Goal: Task Accomplishment & Management: Use online tool/utility

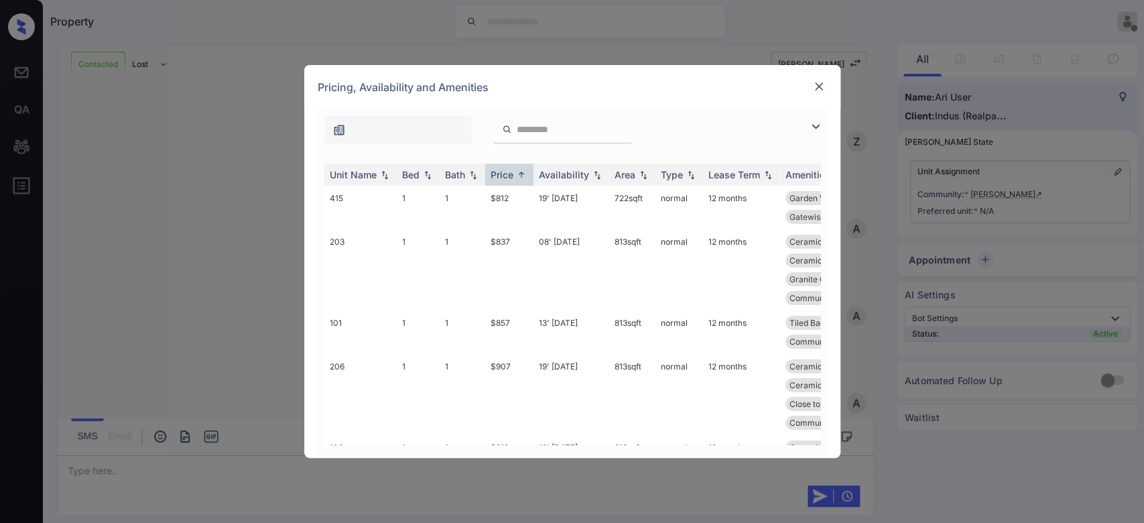
scroll to position [1364, 0]
click at [505, 202] on td "$812" at bounding box center [509, 208] width 48 height 44
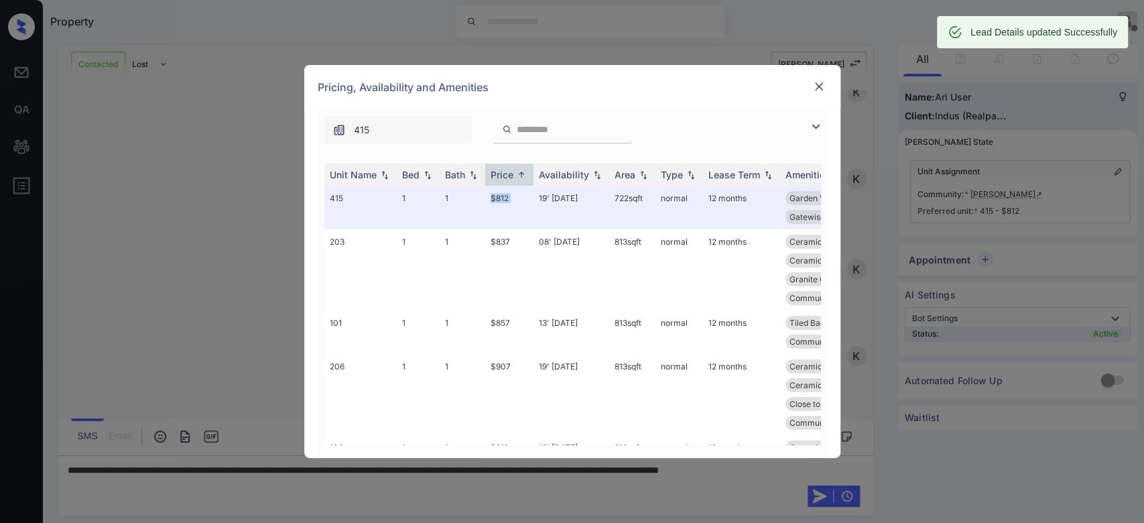
click at [824, 86] on img at bounding box center [818, 86] width 13 height 13
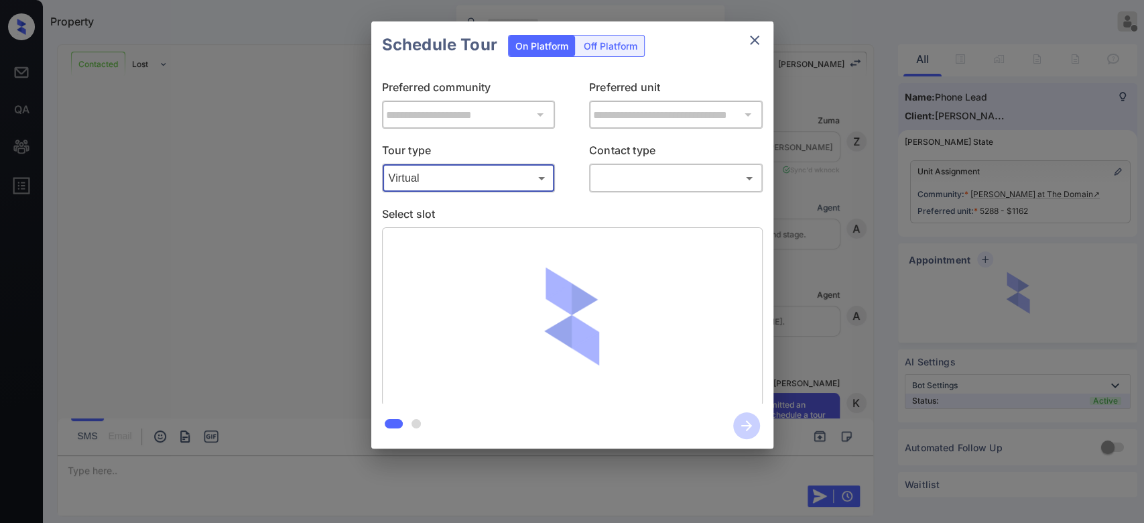
scroll to position [1083, 0]
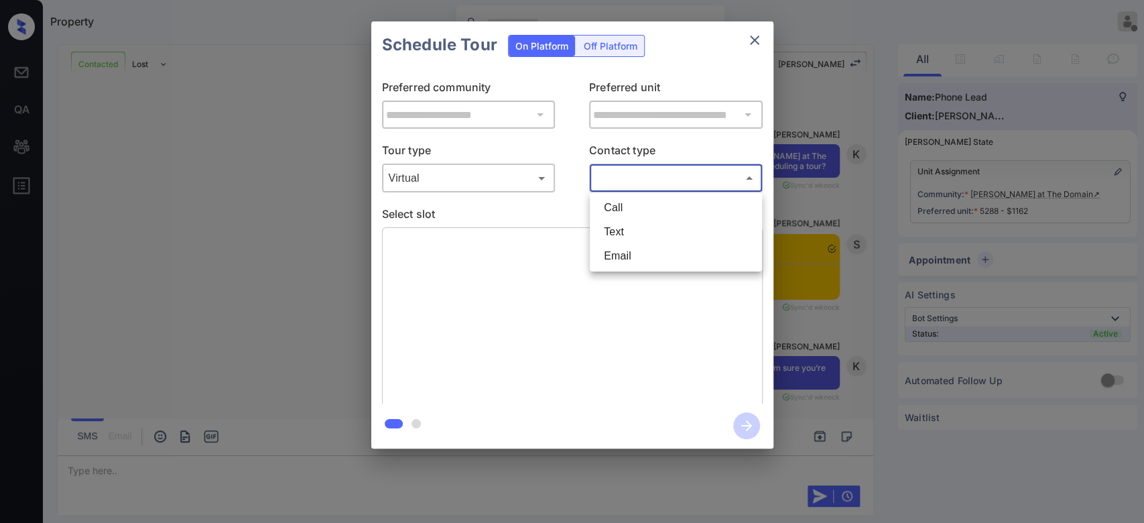
click at [688, 180] on body "Property Mukesh Offline Set yourself online Set yourself on break Profile Switc…" at bounding box center [572, 261] width 1144 height 523
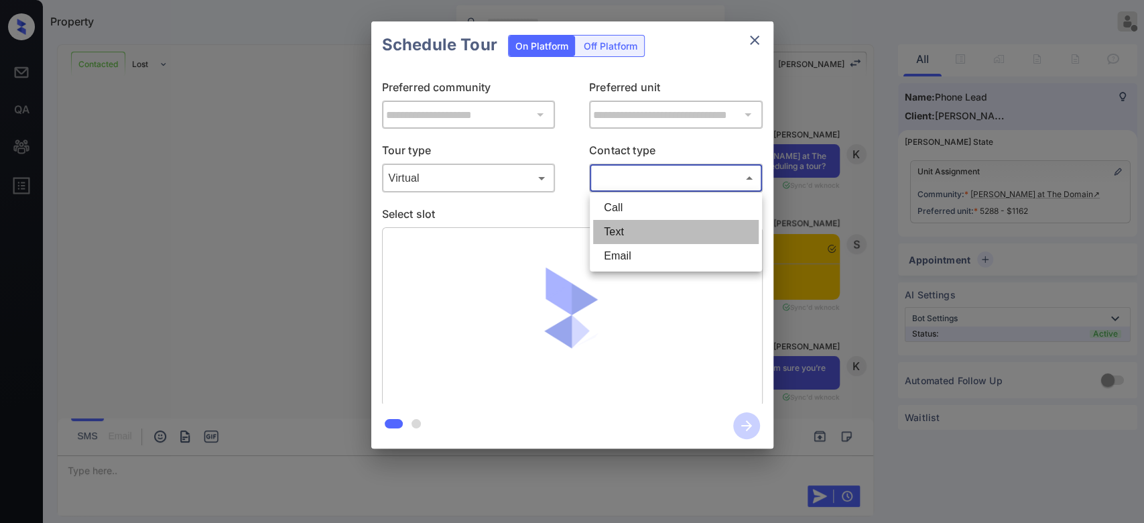
click at [649, 231] on li "Text" at bounding box center [676, 232] width 166 height 24
type input "****"
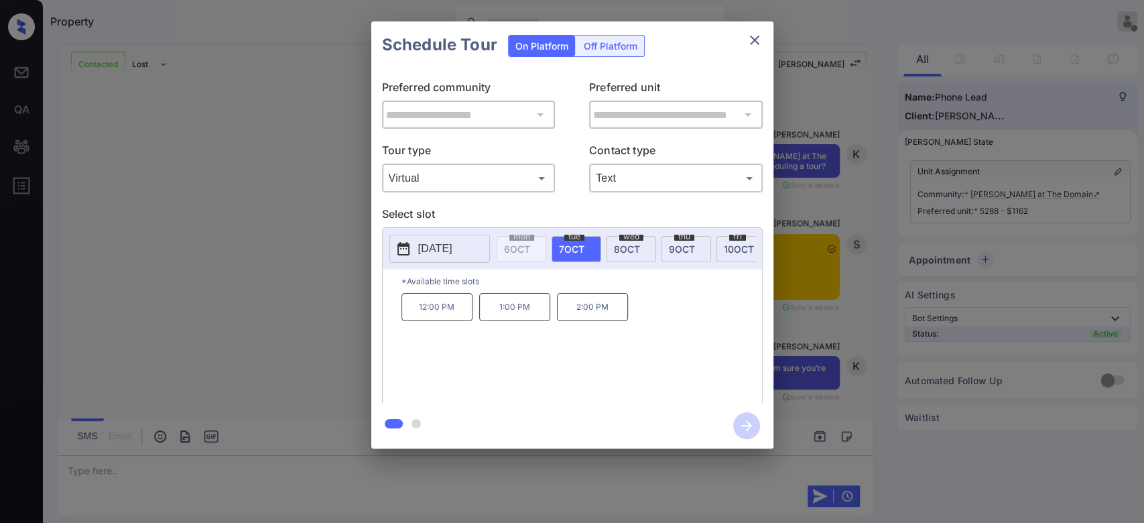
click at [706, 44] on div "Schedule Tour On Platform Off Platform" at bounding box center [572, 44] width 402 height 47
click at [635, 249] on span "8 OCT" at bounding box center [627, 248] width 26 height 11
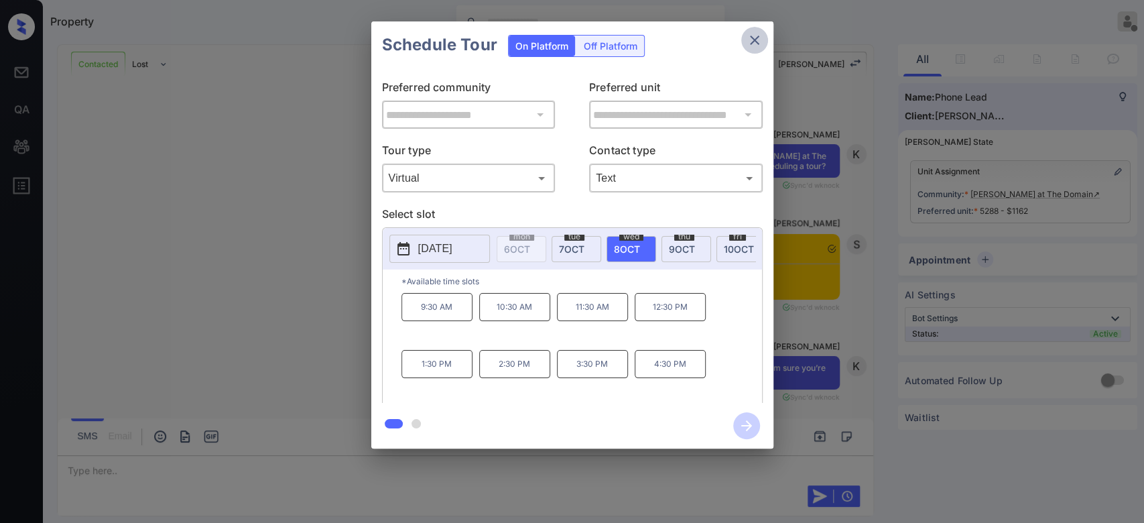
click at [746, 41] on icon "close" at bounding box center [754, 40] width 16 height 16
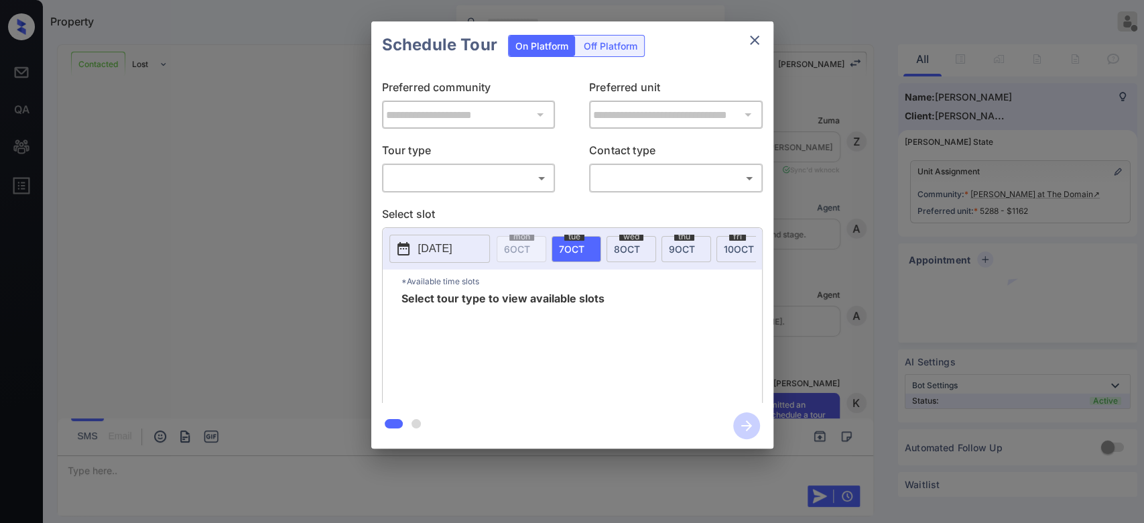
scroll to position [1171, 0]
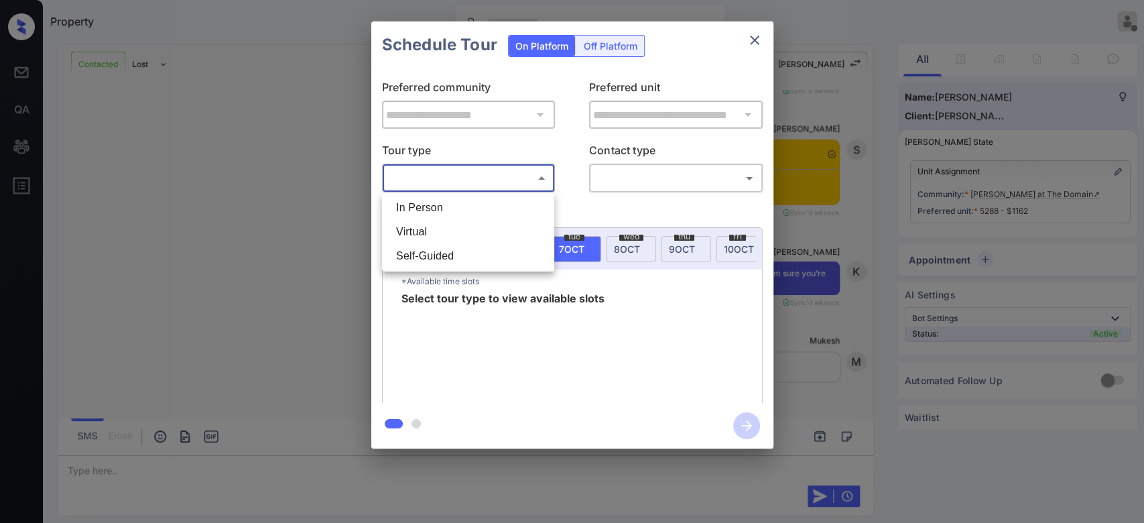
click at [495, 176] on body "Property Mukesh Offline Set yourself online Set yourself on break Profile Switc…" at bounding box center [572, 261] width 1144 height 523
click at [417, 235] on li "Virtual" at bounding box center [468, 232] width 166 height 24
type input "*******"
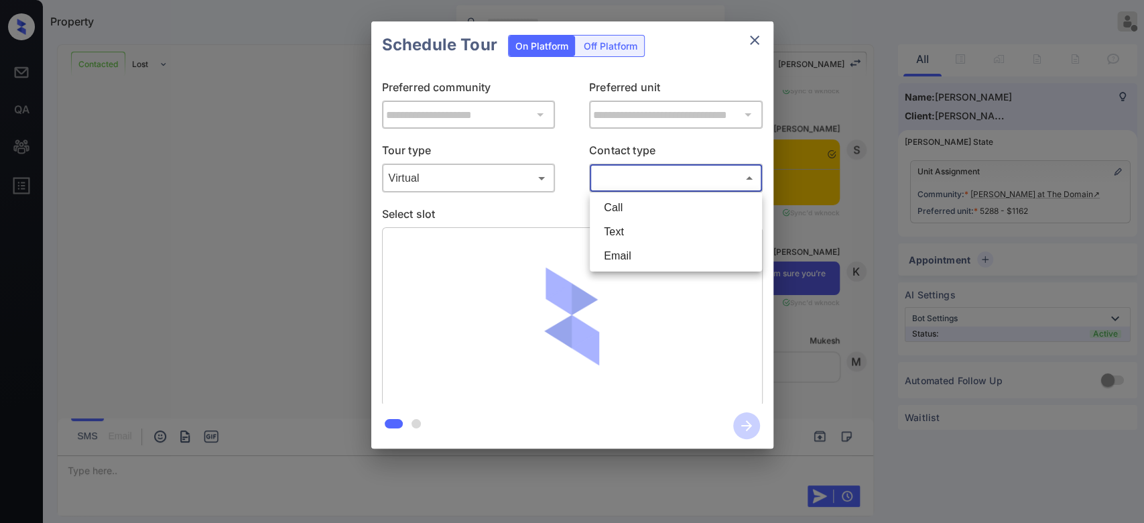
drag, startPoint x: 648, startPoint y: 181, endPoint x: 618, endPoint y: 231, distance: 58.6
click at [618, 231] on body "Property Mukesh Offline Set yourself online Set yourself on break Profile Switc…" at bounding box center [572, 261] width 1144 height 523
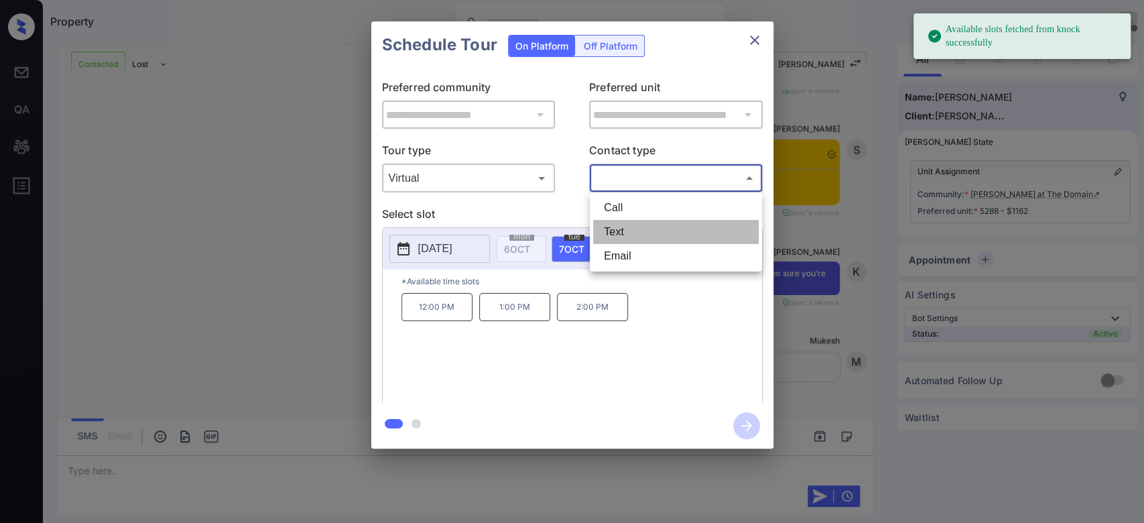
click at [618, 231] on li "Text" at bounding box center [676, 232] width 166 height 24
type input "****"
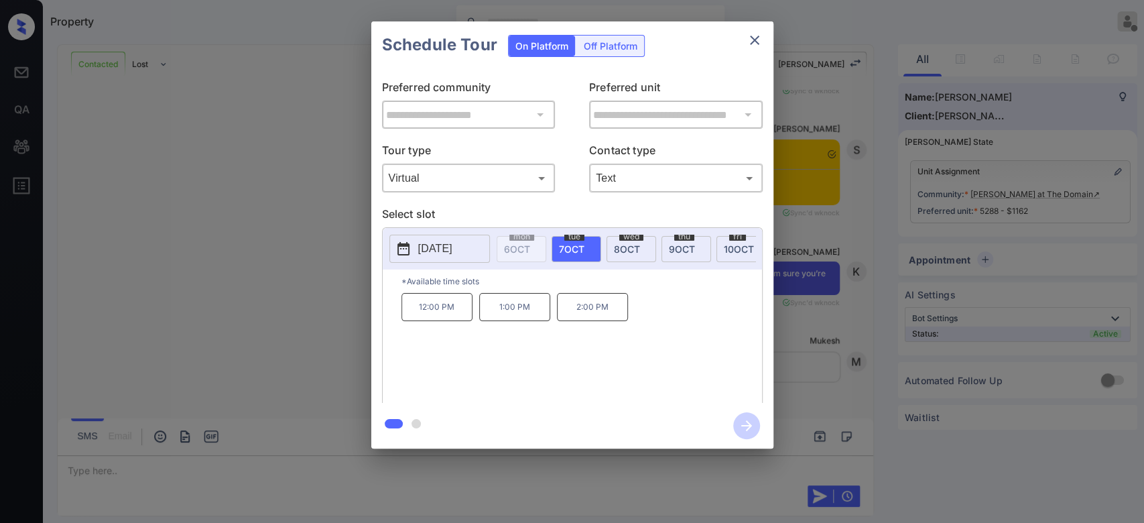
click at [608, 250] on div "[DATE]" at bounding box center [631, 249] width 50 height 26
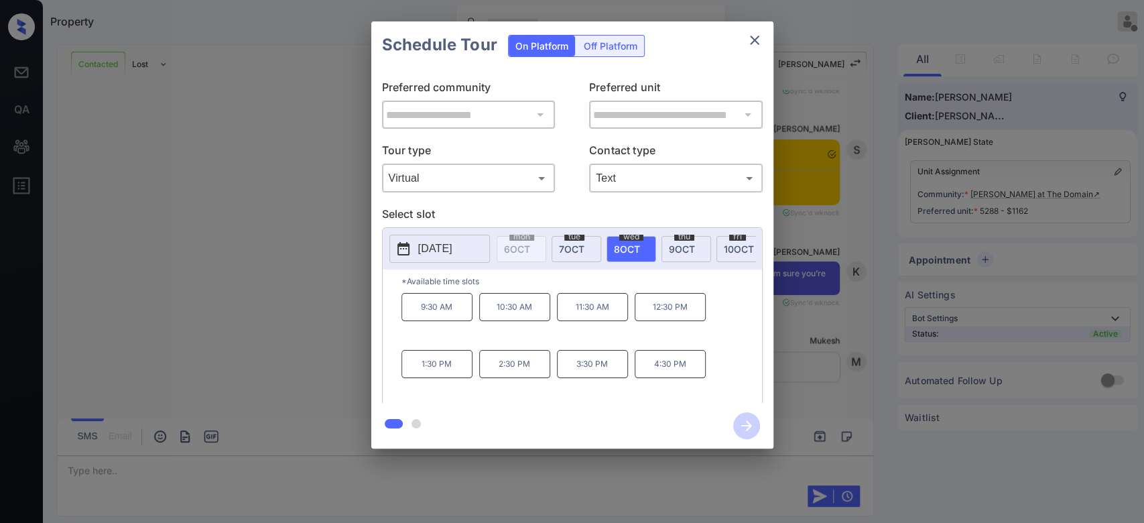
click at [656, 371] on p "4:30 PM" at bounding box center [670, 364] width 71 height 28
click at [740, 423] on icon "button" at bounding box center [746, 425] width 27 height 27
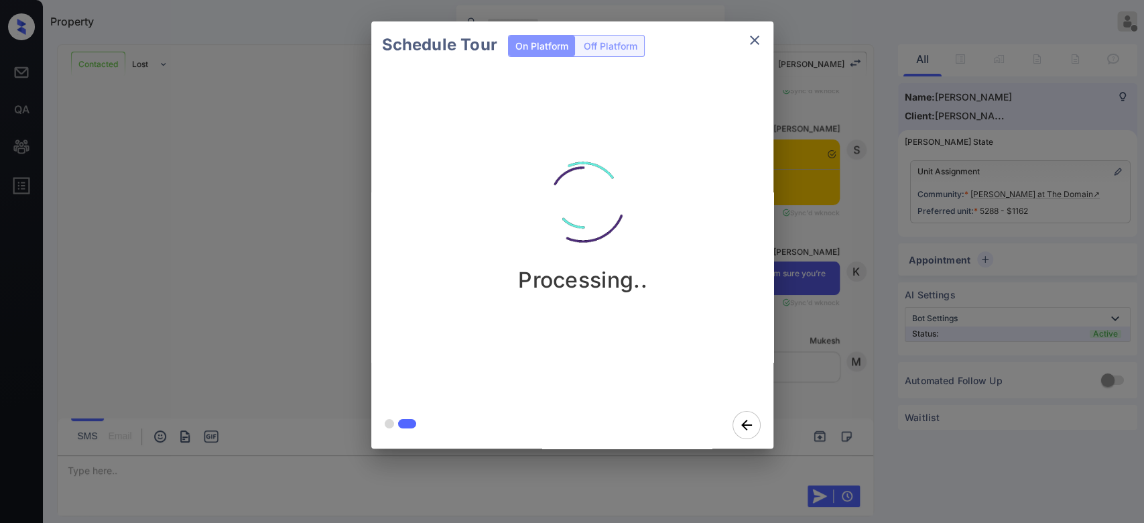
click at [818, 201] on div "Schedule Tour On Platform Off Platform Processing.." at bounding box center [572, 235] width 1144 height 470
